Goal: Check status: Check status

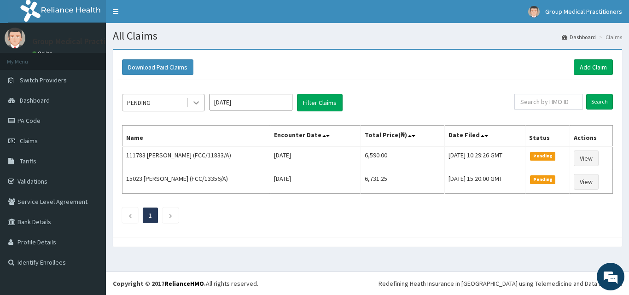
click at [197, 100] on icon at bounding box center [196, 102] width 9 height 9
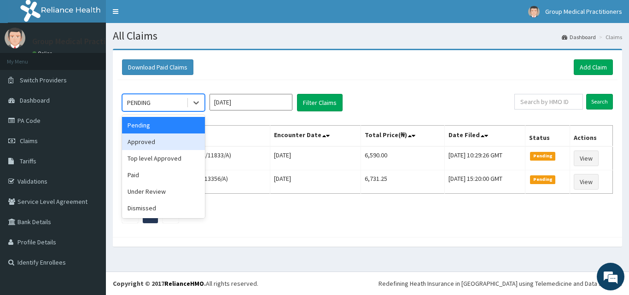
click at [161, 139] on div "Approved" at bounding box center [163, 142] width 83 height 17
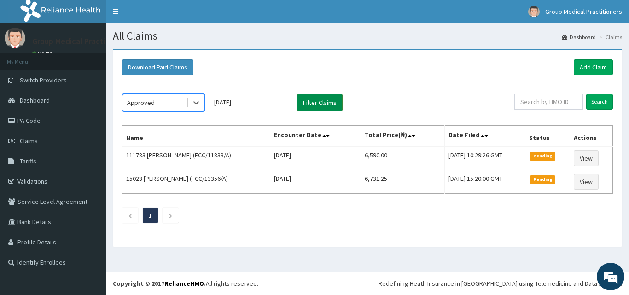
click at [316, 111] on button "Filter Claims" at bounding box center [320, 103] width 46 height 18
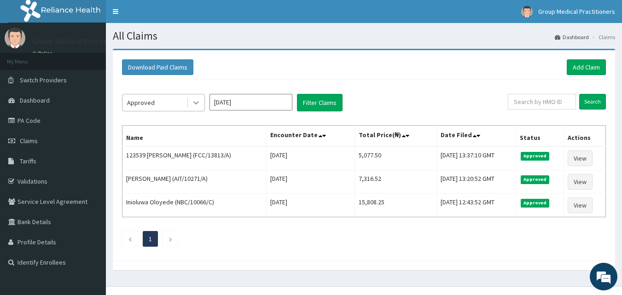
click at [194, 104] on icon at bounding box center [196, 102] width 9 height 9
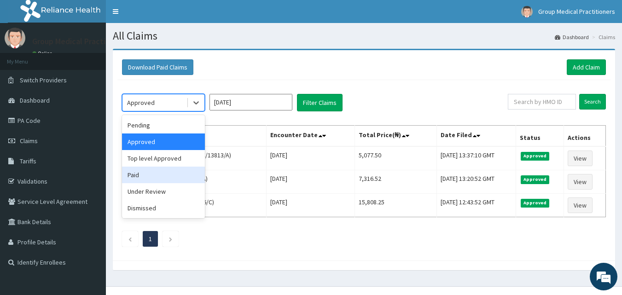
click at [151, 170] on div "Paid" at bounding box center [163, 175] width 83 height 17
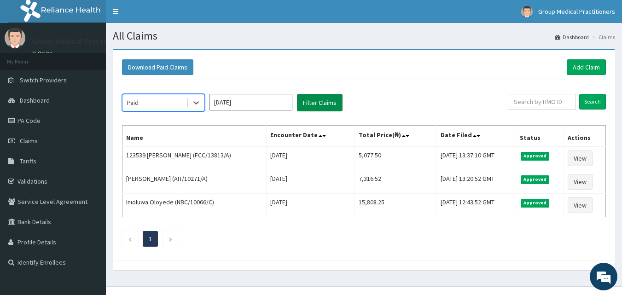
click at [307, 109] on button "Filter Claims" at bounding box center [320, 103] width 46 height 18
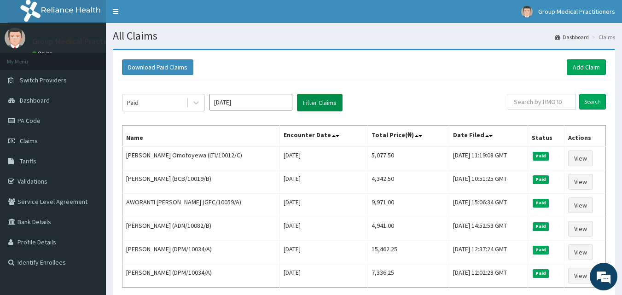
click at [315, 108] on button "Filter Claims" at bounding box center [320, 103] width 46 height 18
click at [197, 103] on icon at bounding box center [196, 103] width 6 height 3
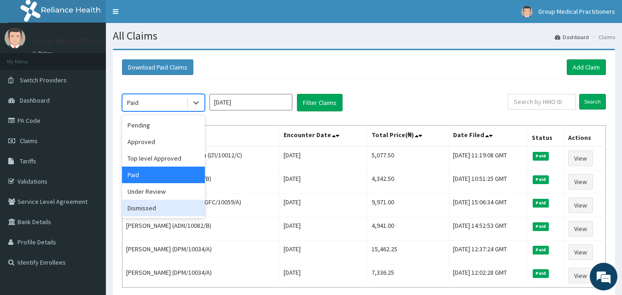
click at [143, 207] on div "Dismissed" at bounding box center [163, 208] width 83 height 17
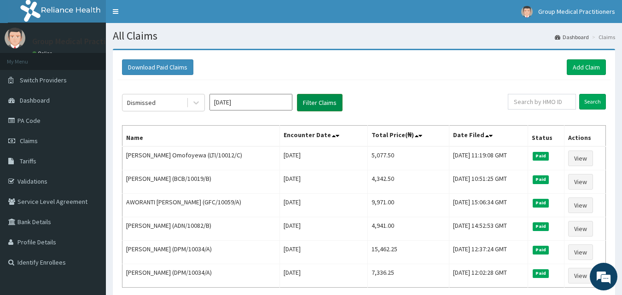
click at [315, 102] on button "Filter Claims" at bounding box center [320, 103] width 46 height 18
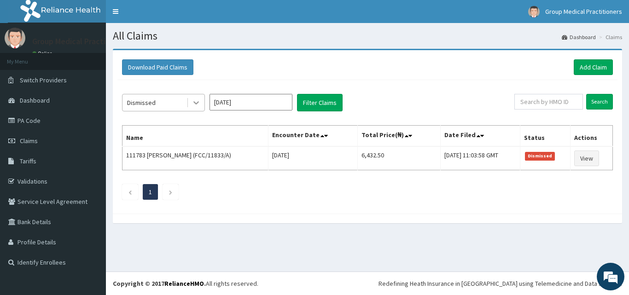
click at [196, 108] on div at bounding box center [196, 102] width 17 height 17
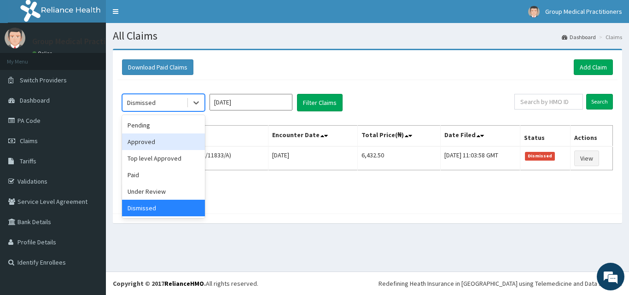
click at [158, 142] on div "Approved" at bounding box center [163, 142] width 83 height 17
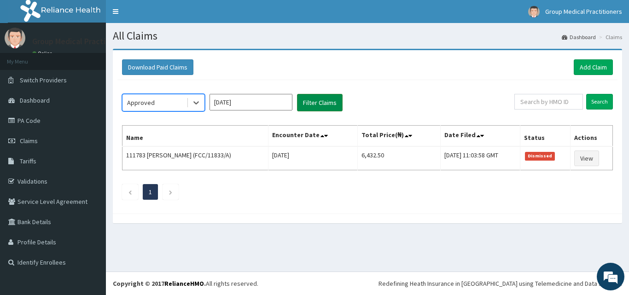
click at [327, 107] on button "Filter Claims" at bounding box center [320, 103] width 46 height 18
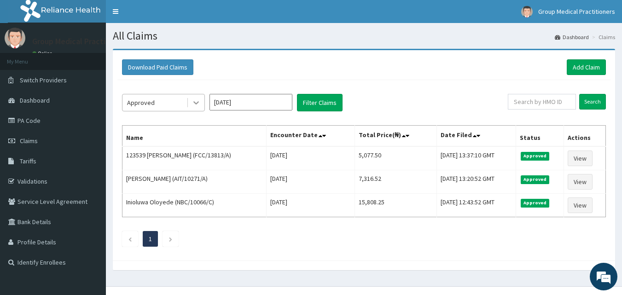
click at [204, 104] on div at bounding box center [196, 102] width 17 height 17
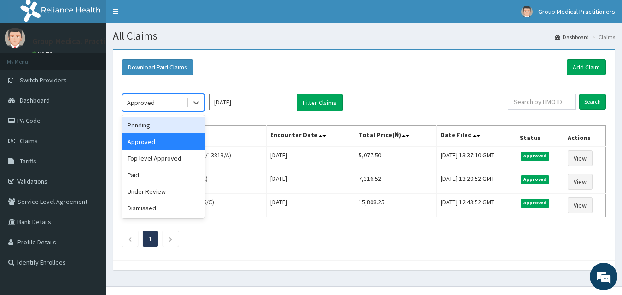
click at [160, 124] on div "Pending" at bounding box center [163, 125] width 83 height 17
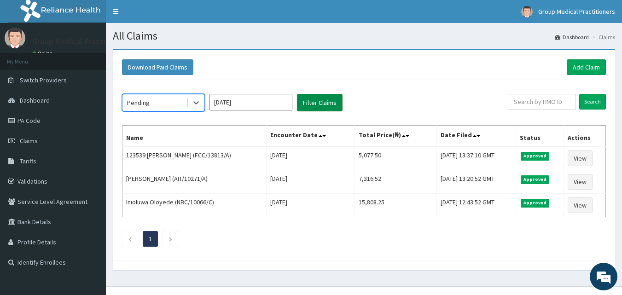
click at [310, 108] on button "Filter Claims" at bounding box center [320, 103] width 46 height 18
